Goal: Transaction & Acquisition: Subscribe to service/newsletter

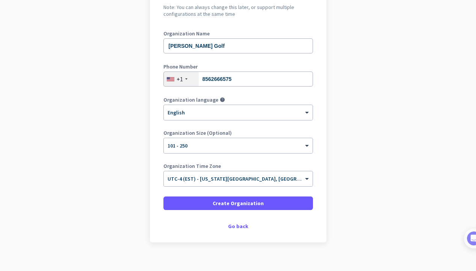
scroll to position [89, 0]
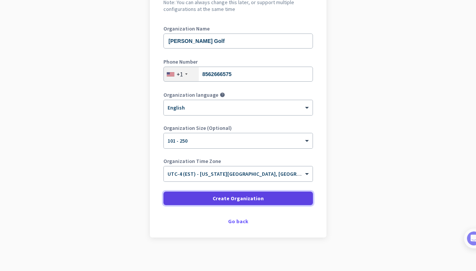
click at [220, 197] on span "Create Organization" at bounding box center [238, 198] width 51 height 8
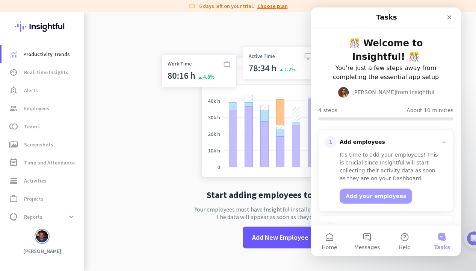
click at [278, 8] on link "Choose plan" at bounding box center [272, 6] width 30 height 8
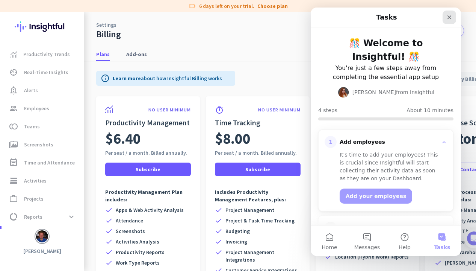
click at [451, 17] on icon "Close" at bounding box center [450, 17] width 6 height 6
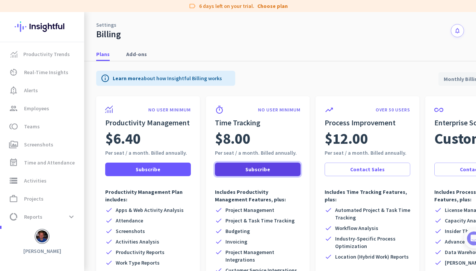
click at [268, 168] on span "Subscribe" at bounding box center [257, 169] width 25 height 8
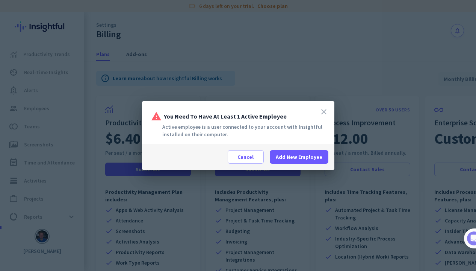
click at [322, 114] on icon "close" at bounding box center [323, 111] width 9 height 9
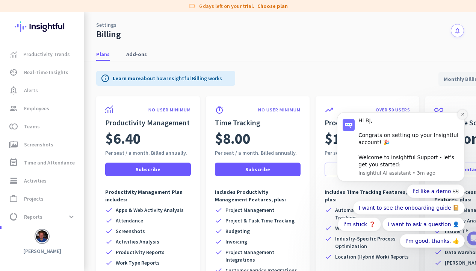
click at [461, 114] on icon "Dismiss notification" at bounding box center [463, 114] width 4 height 4
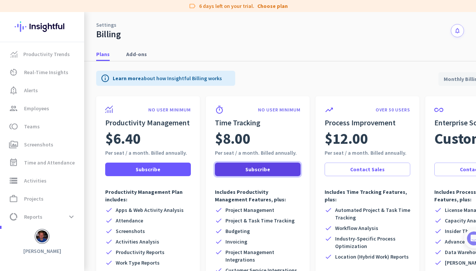
click at [245, 167] on span at bounding box center [258, 169] width 86 height 18
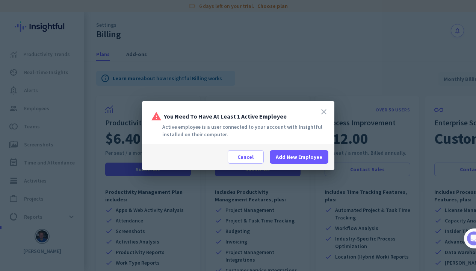
click at [326, 110] on icon "close" at bounding box center [323, 111] width 9 height 9
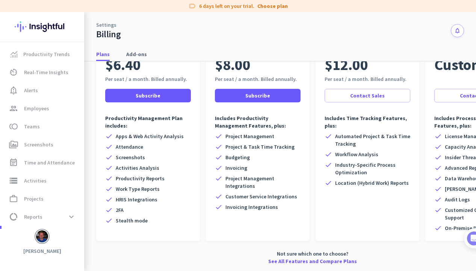
scroll to position [79, 0]
click at [313, 148] on div "NO USER MINIMUM Productivity Management $6.40 Per seat / a month. Billed annual…" at bounding box center [312, 132] width 433 height 218
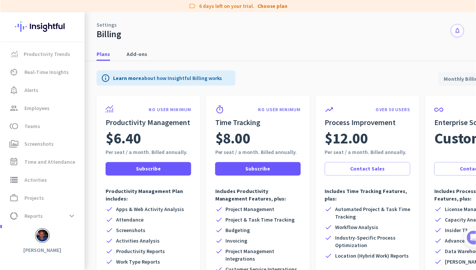
scroll to position [5, 0]
